Goal: Information Seeking & Learning: Check status

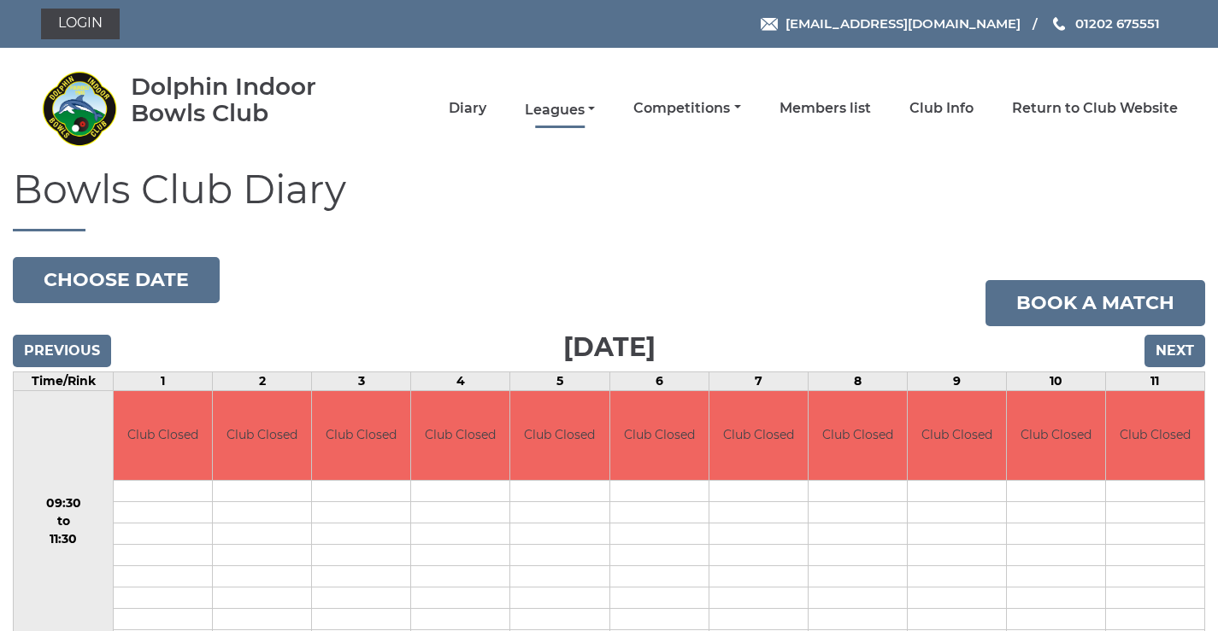
click at [573, 113] on link "Leagues" at bounding box center [560, 110] width 70 height 19
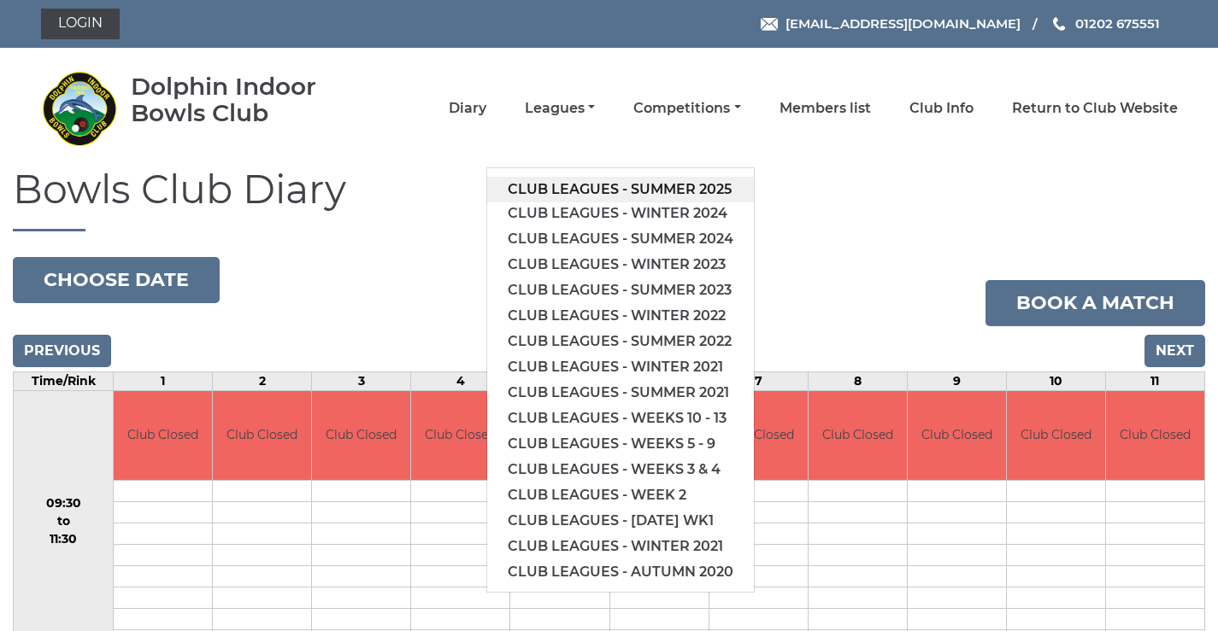
click at [583, 191] on link "Club leagues - Summer 2025" at bounding box center [620, 190] width 267 height 26
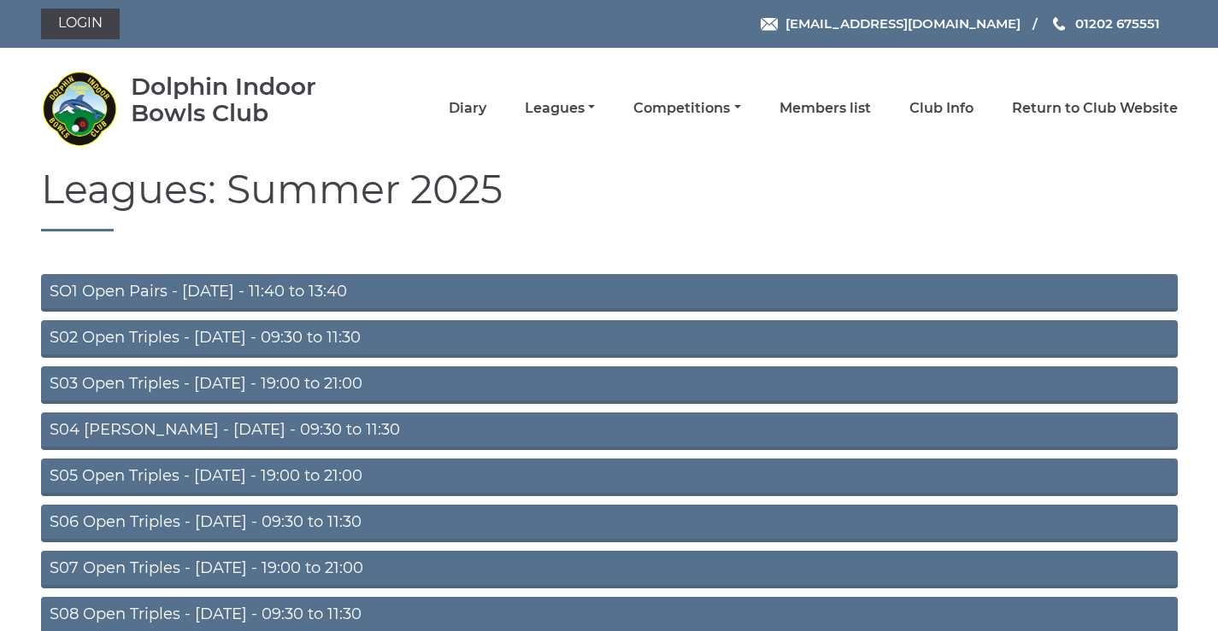
scroll to position [136, 0]
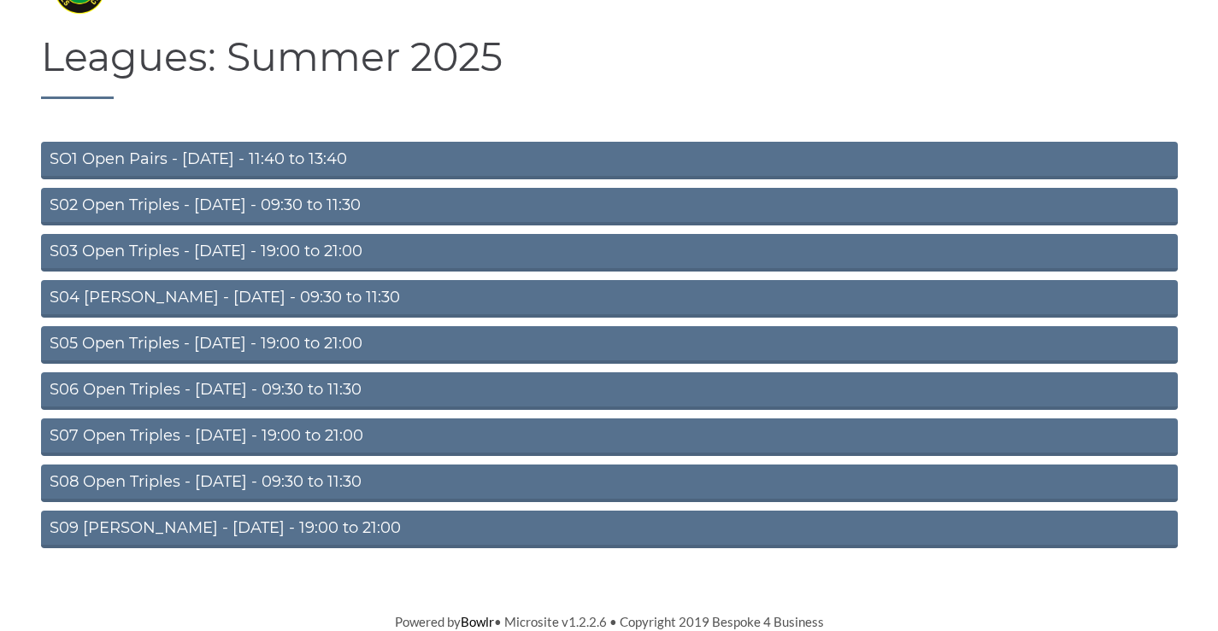
click at [212, 527] on link "S09 Aussie Pairs - Friday - 19:00 to 21:00" at bounding box center [609, 530] width 1136 height 38
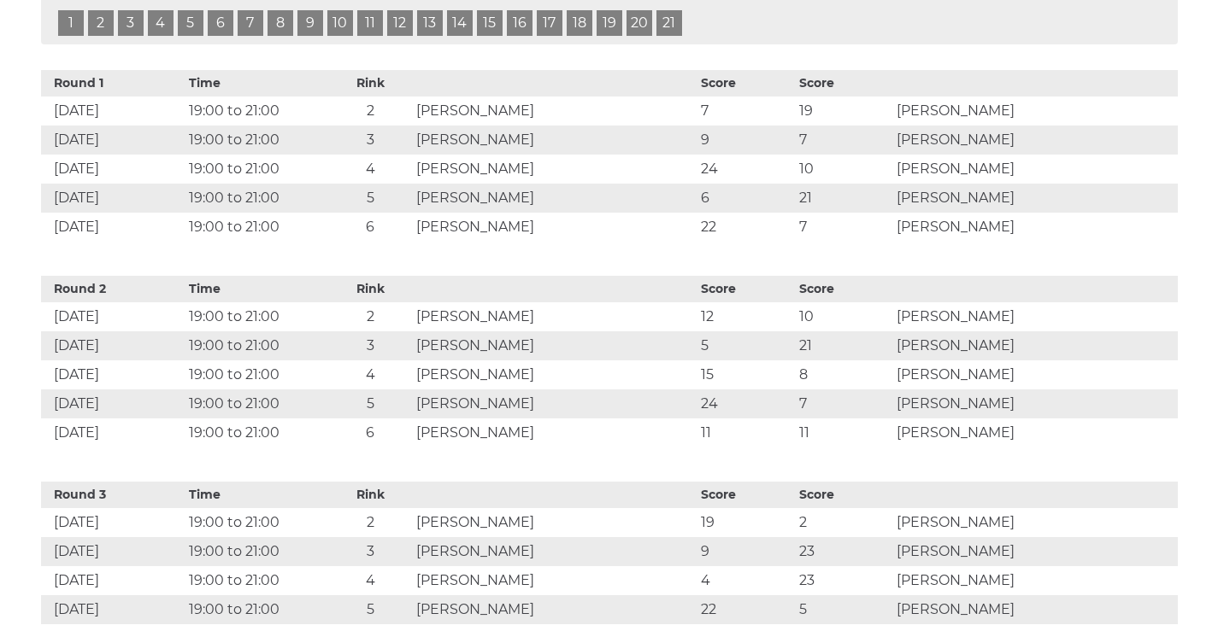
scroll to position [399, 0]
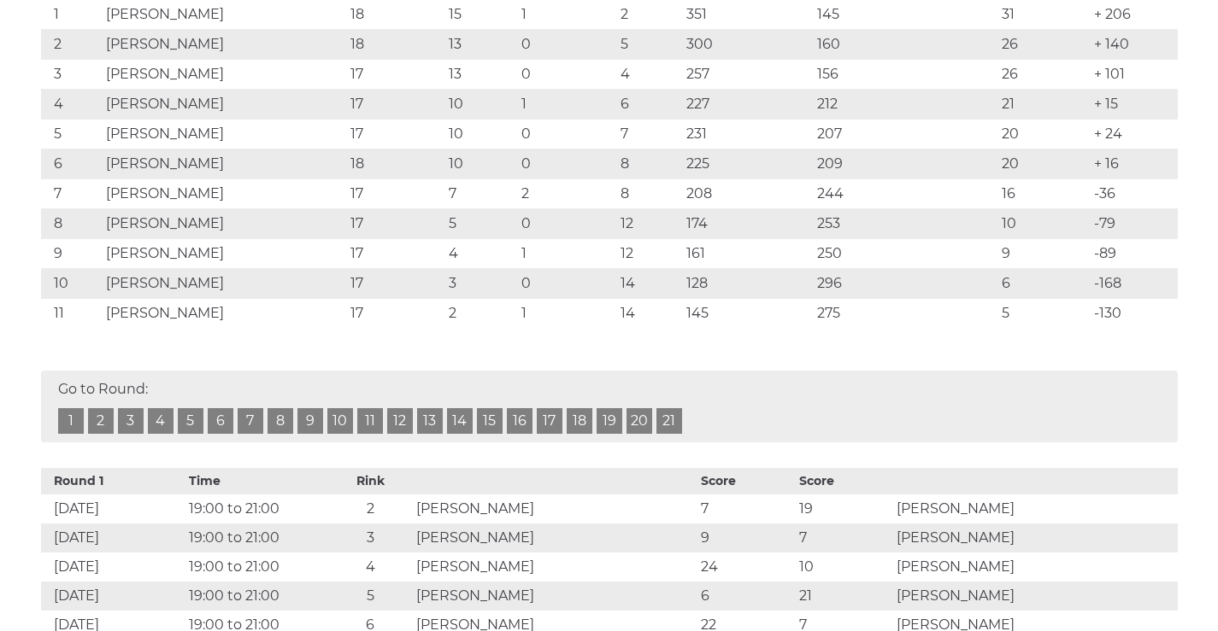
click at [581, 434] on link "18" at bounding box center [579, 421] width 26 height 26
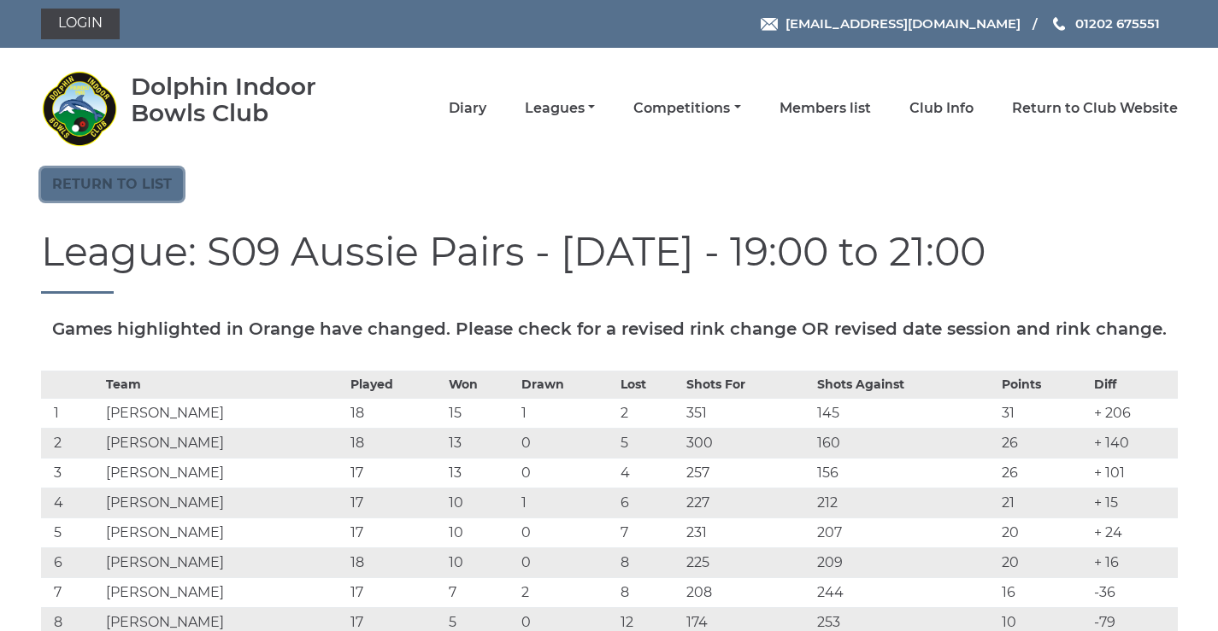
click at [166, 183] on link "Return to list" at bounding box center [112, 184] width 142 height 32
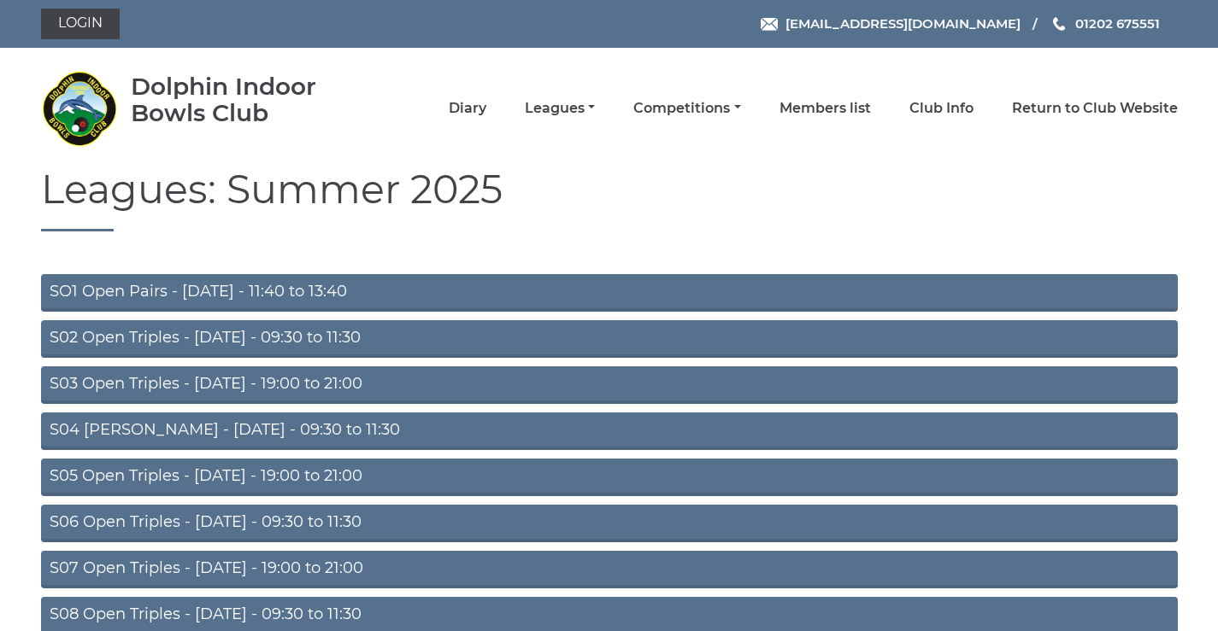
scroll to position [136, 0]
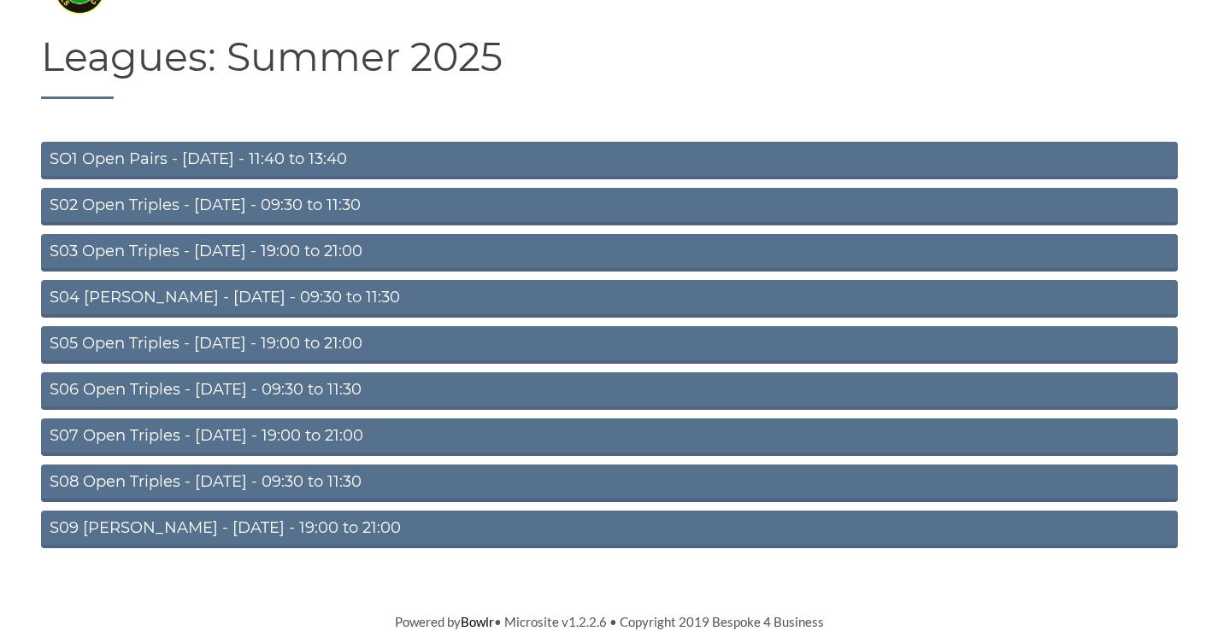
click at [119, 477] on link "S08 Open Triples - Friday - 09:30 to 11:30" at bounding box center [609, 484] width 1136 height 38
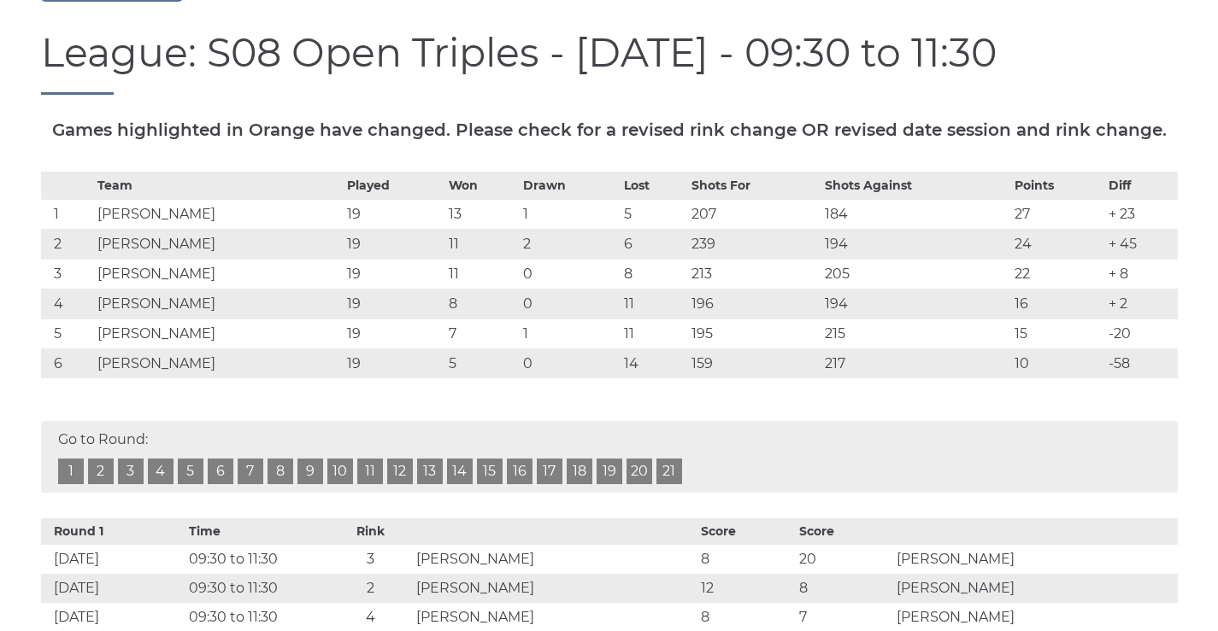
scroll to position [399, 0]
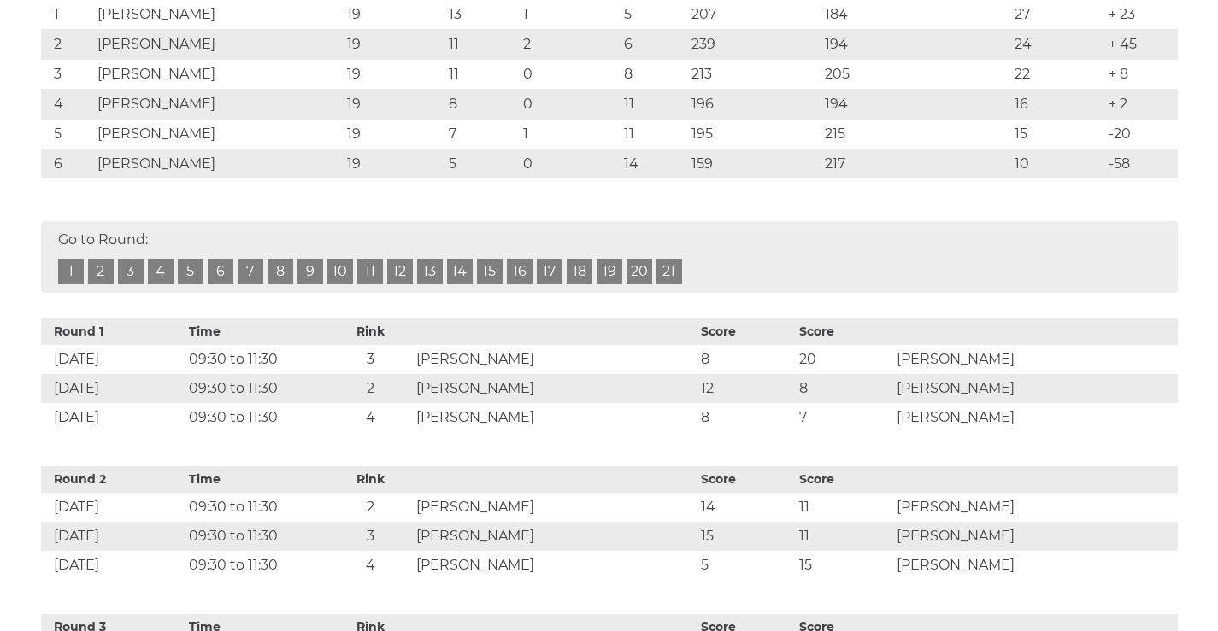
click at [613, 285] on link "19" at bounding box center [609, 272] width 26 height 26
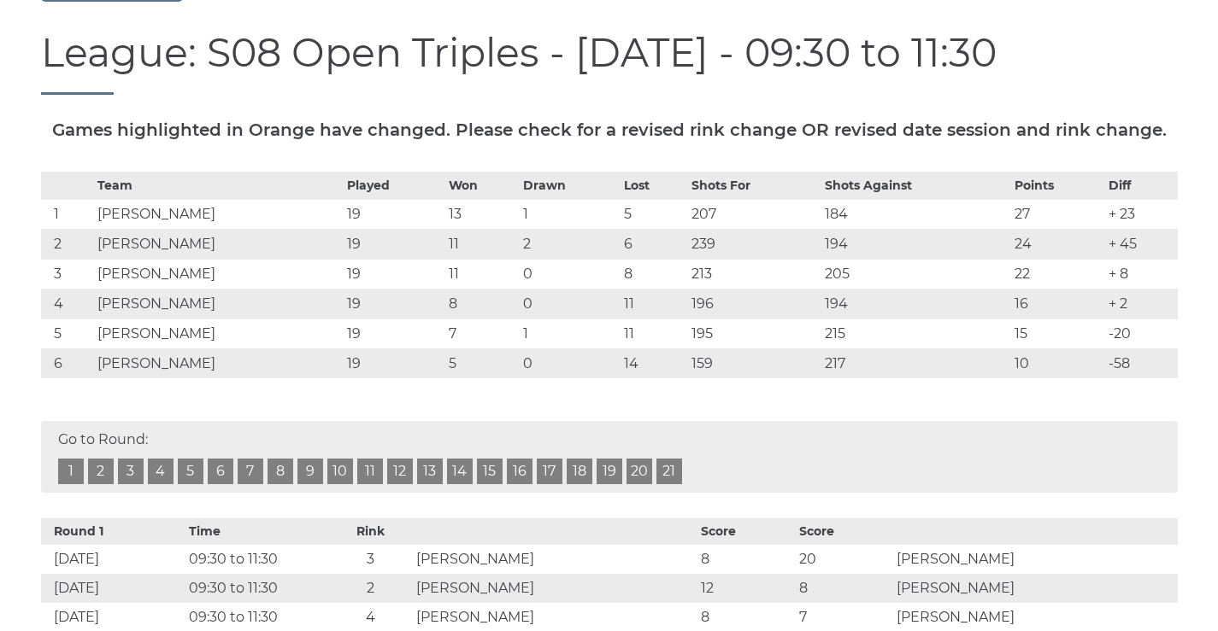
scroll to position [399, 0]
